Goal: Complete application form

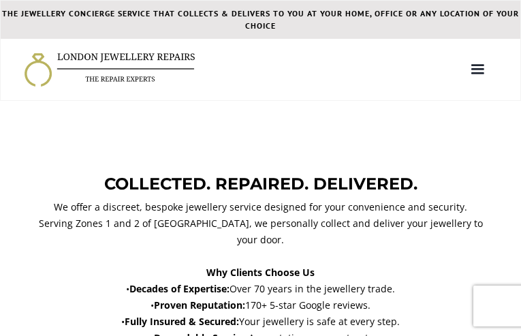
type input "kXiuGkgcBl"
type input "7864357019"
type input "[EMAIL_ADDRESS][DOMAIN_NAME]"
type input "CpBCvmCPLS"
type input "pWNWLeMfoF"
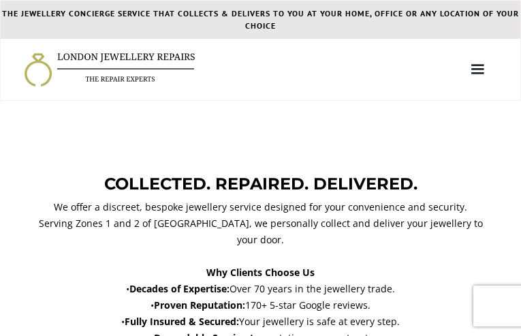
type input "UzWflXstEuFdGldp"
type input "uEPOoDdi"
select select "Other"
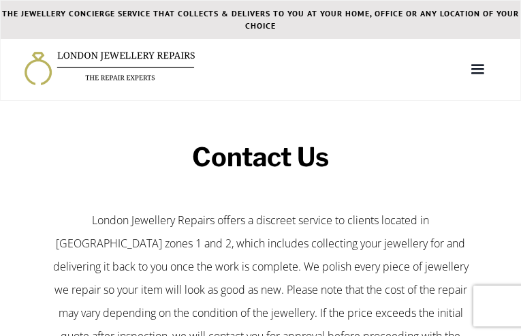
type input "cyMJnpQYyK"
type input "[EMAIL_ADDRESS][DOMAIN_NAME]"
